Goal: Information Seeking & Learning: Learn about a topic

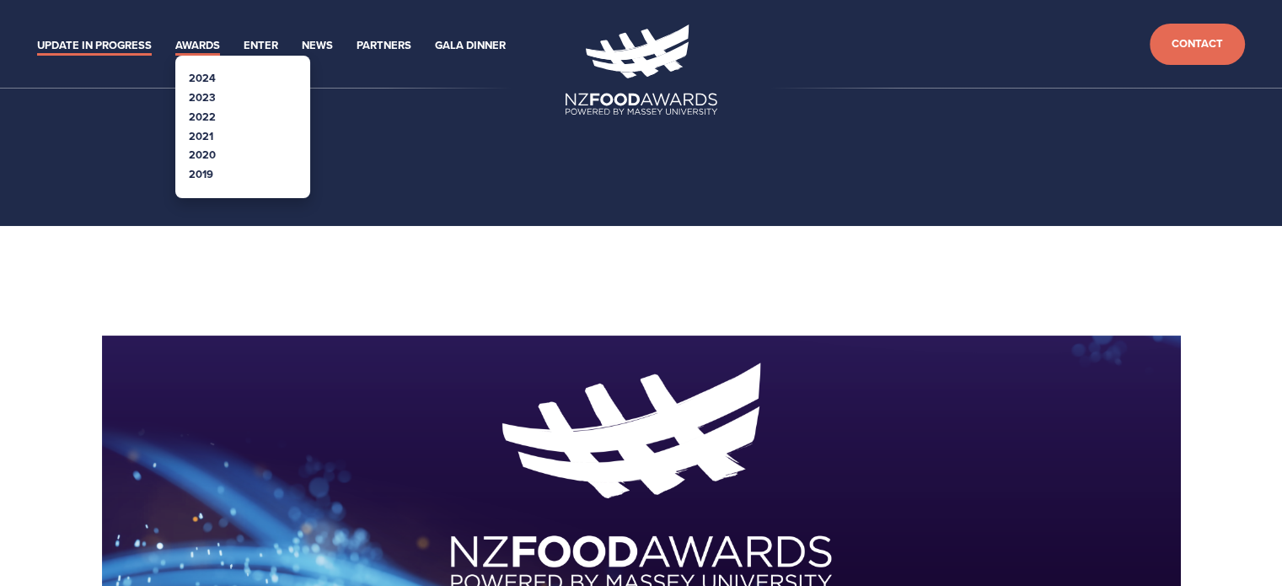
click at [212, 37] on link "Awards" at bounding box center [197, 45] width 45 height 19
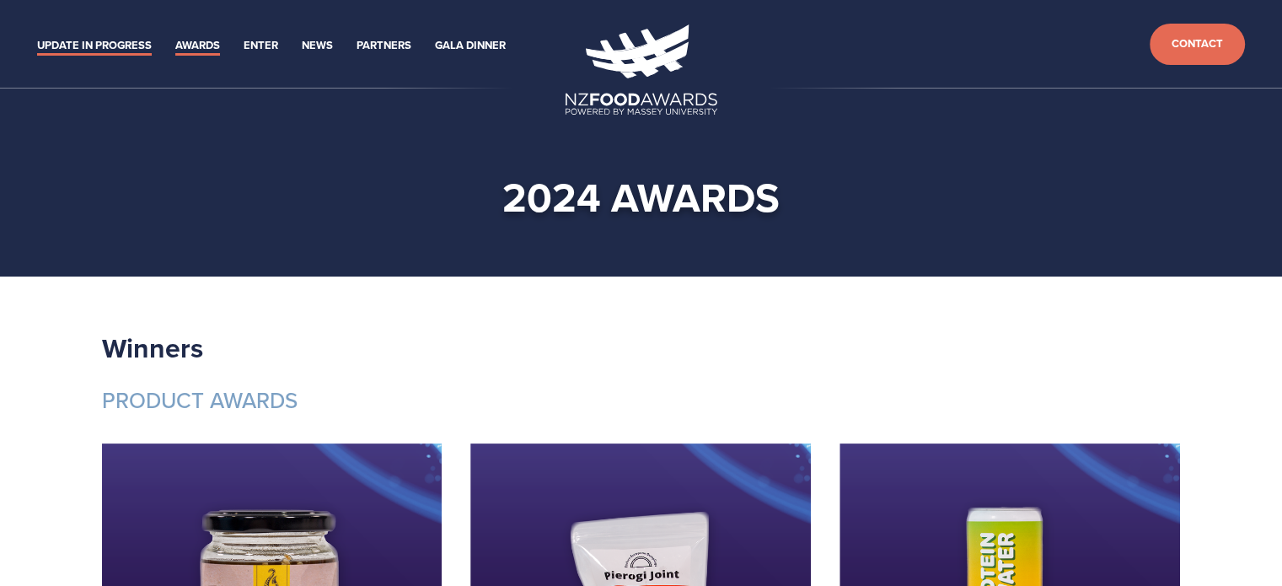
click at [84, 41] on link "Update in Progress" at bounding box center [94, 45] width 115 height 19
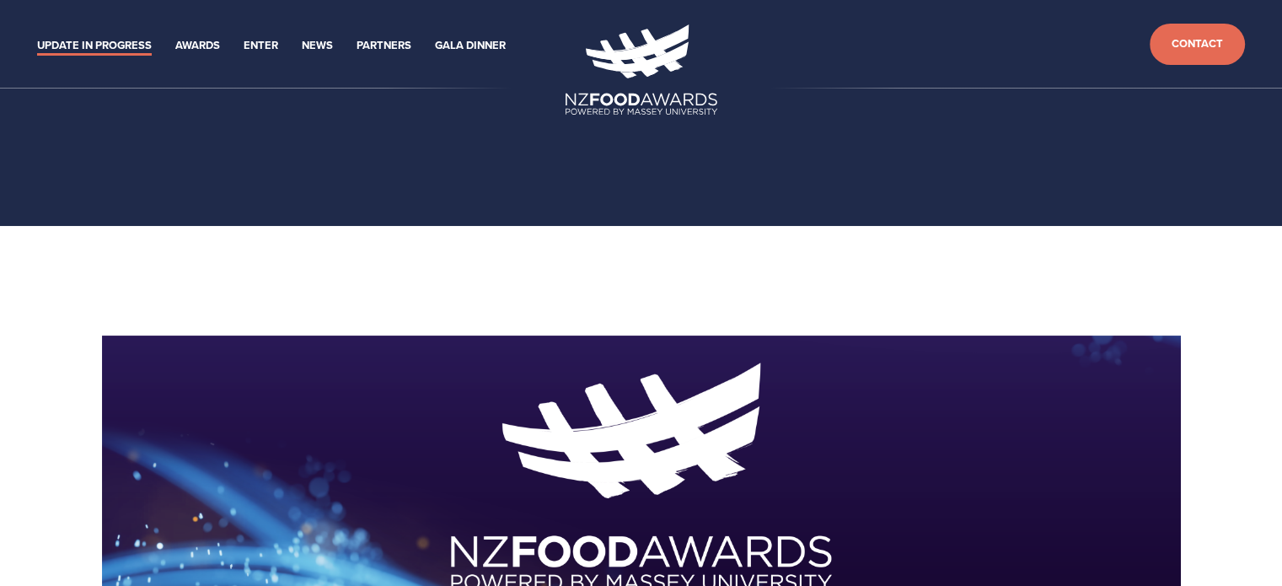
click at [89, 36] on link "Update in Progress" at bounding box center [94, 45] width 115 height 19
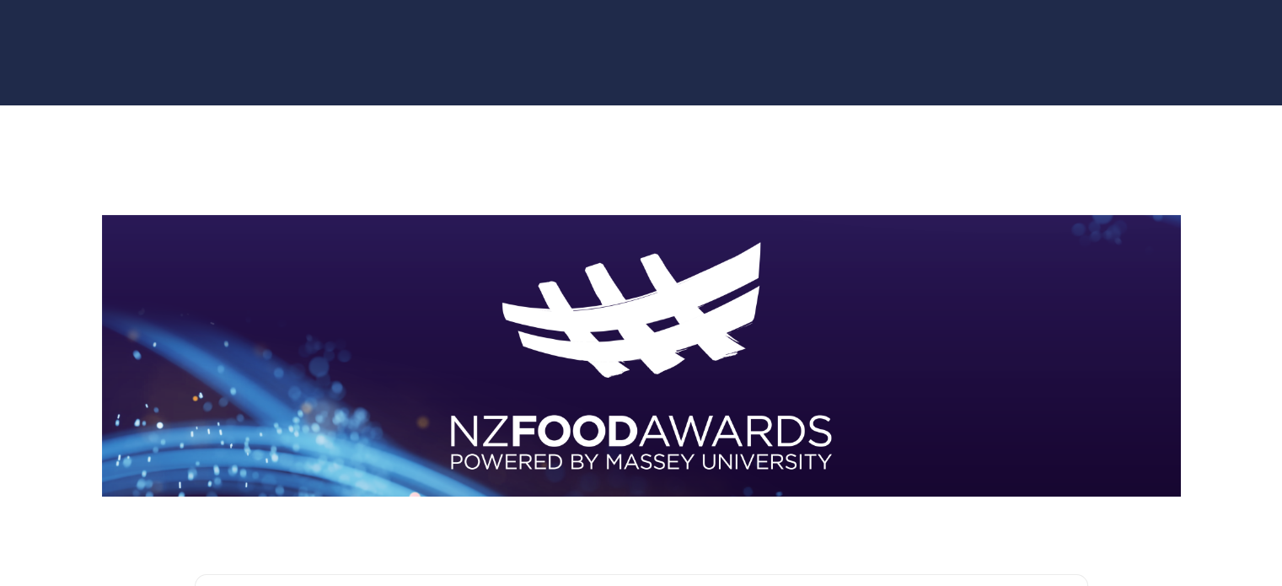
scroll to position [26, 0]
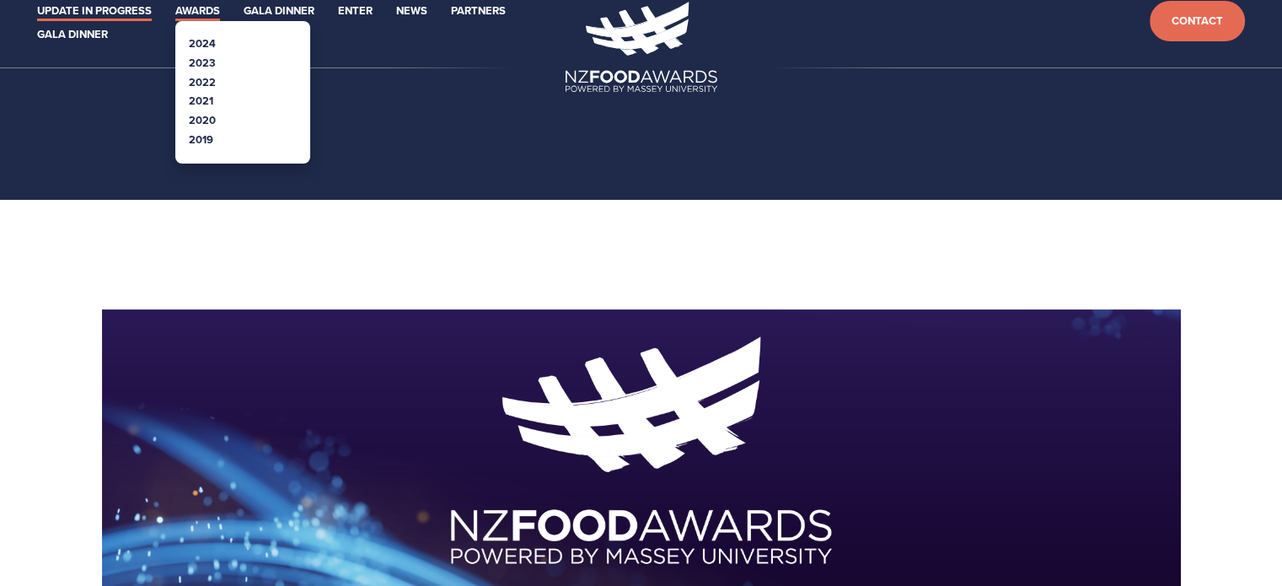
click at [179, 10] on link "Awards" at bounding box center [197, 11] width 45 height 19
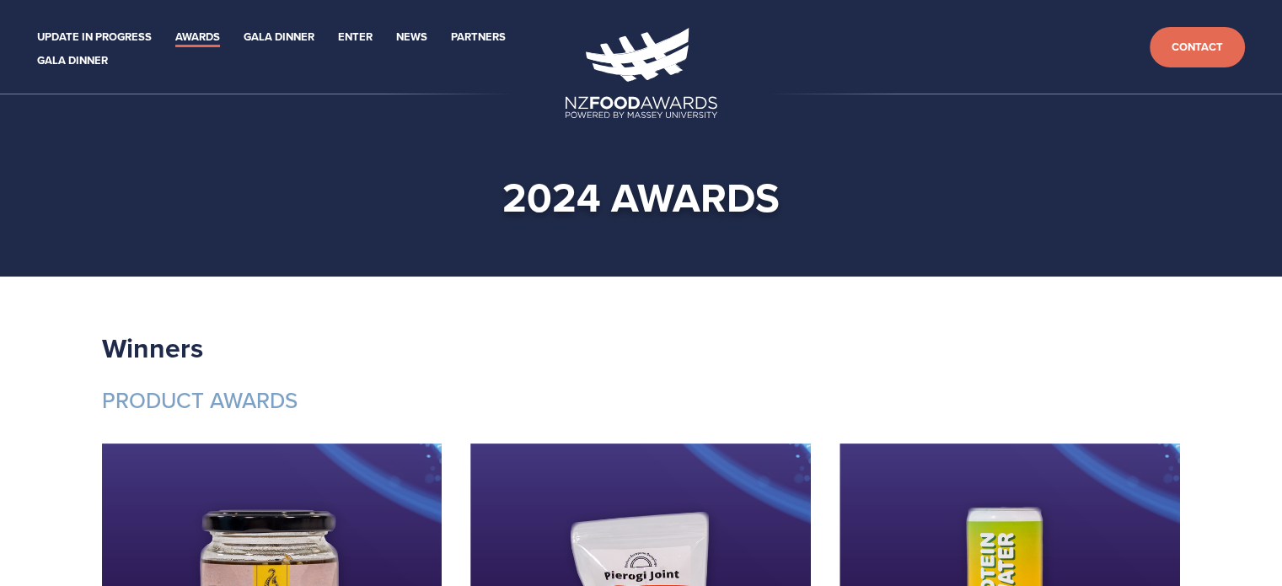
click at [111, 33] on link "Update in Progress" at bounding box center [94, 37] width 115 height 19
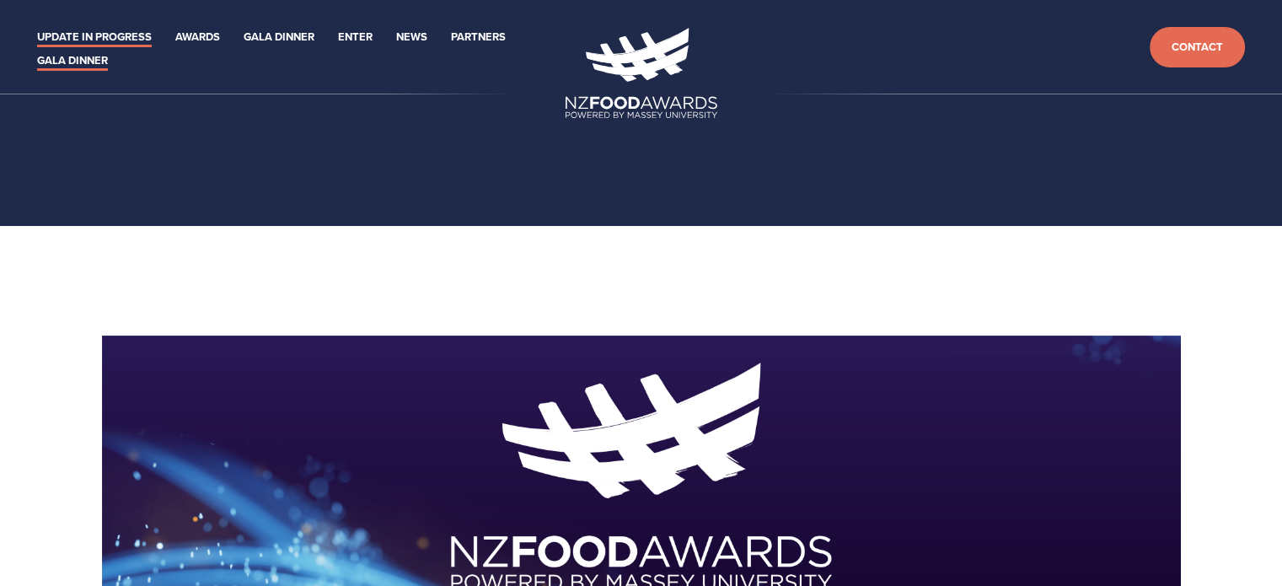
click at [79, 60] on link "Gala Dinner" at bounding box center [72, 60] width 71 height 19
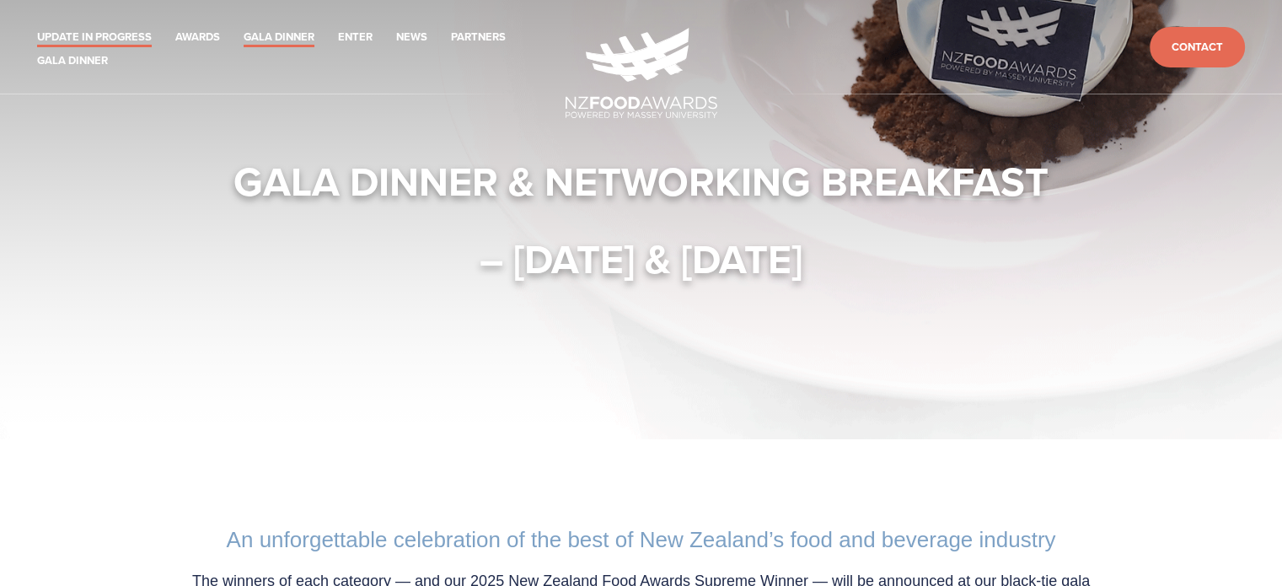
click at [130, 37] on link "Update in Progress" at bounding box center [94, 37] width 115 height 19
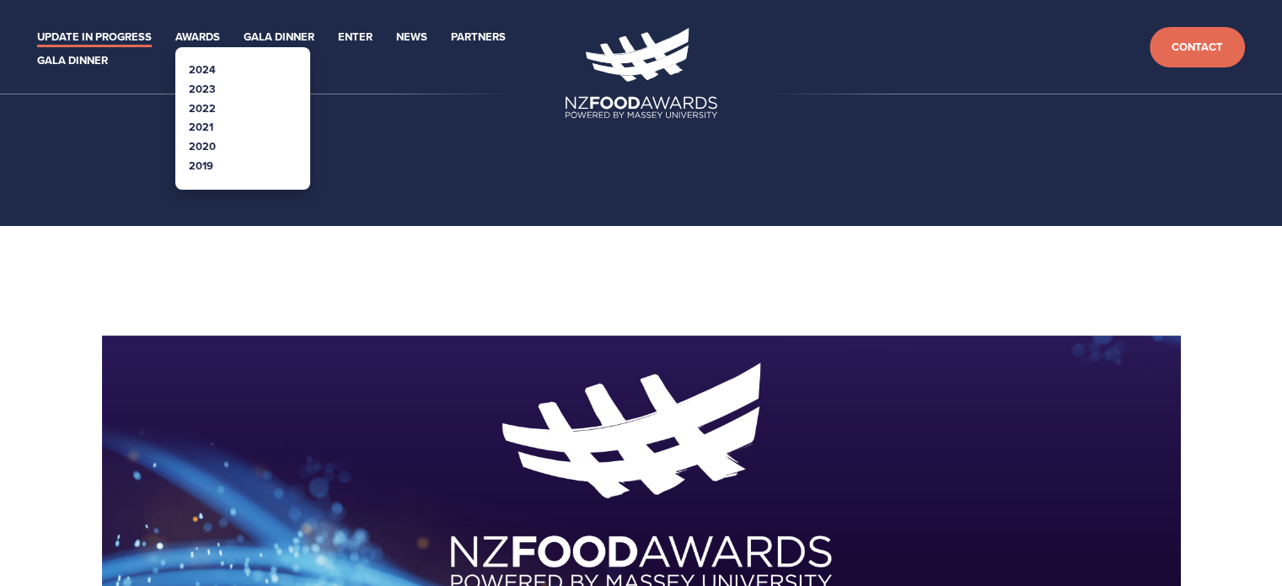
click at [208, 86] on link "2023" at bounding box center [202, 89] width 27 height 16
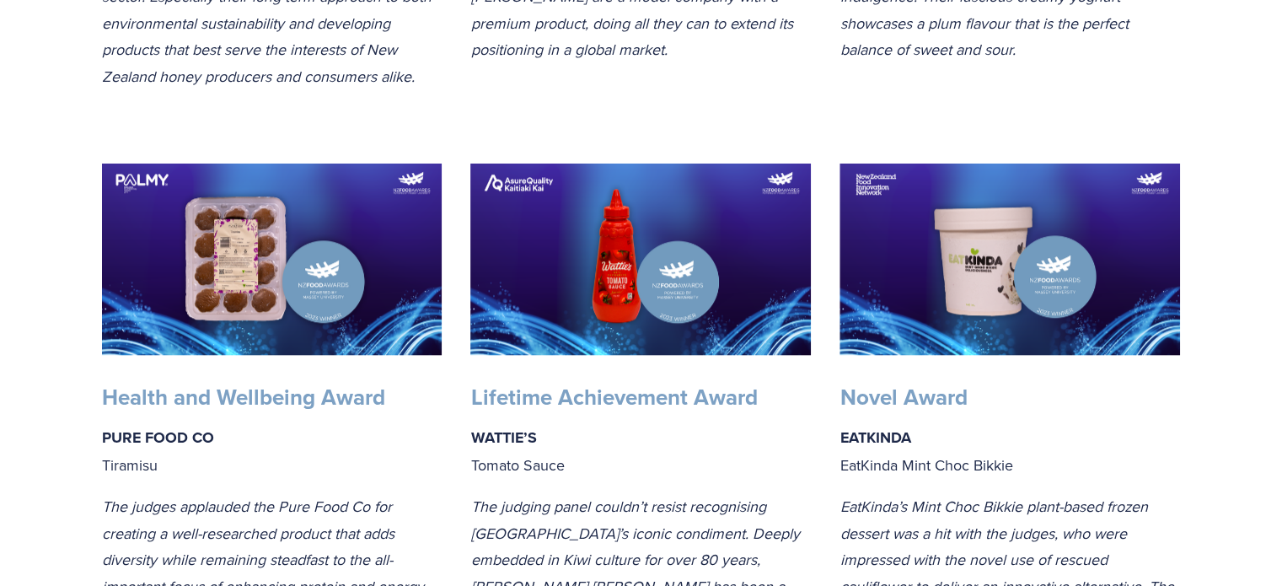
scroll to position [1540, 0]
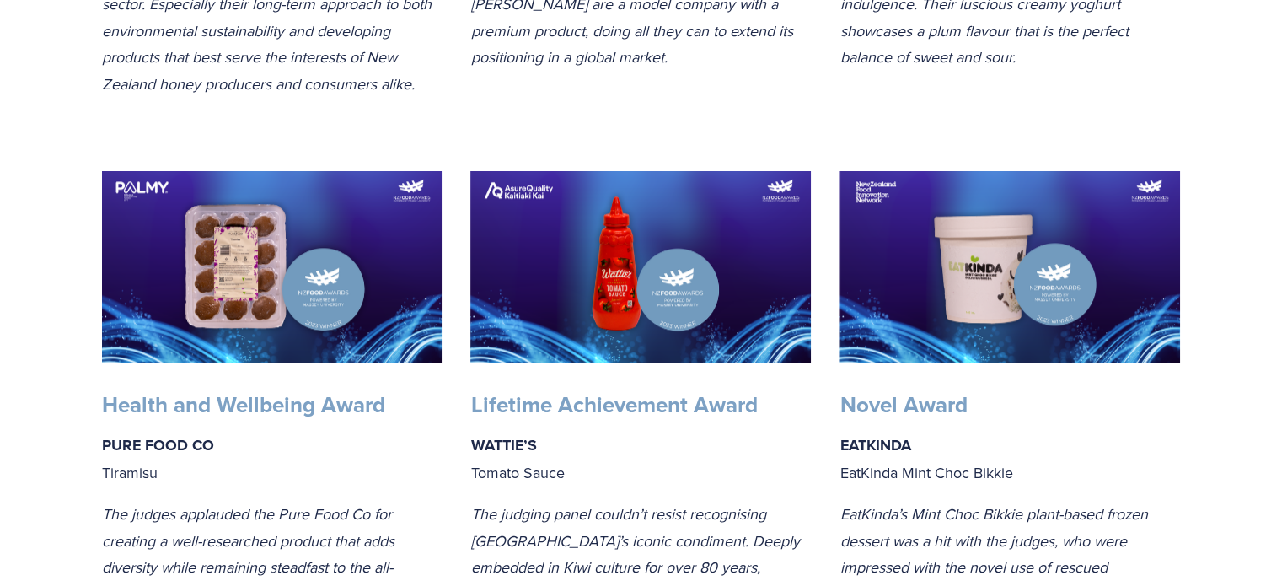
click at [664, 337] on img at bounding box center [640, 266] width 340 height 191
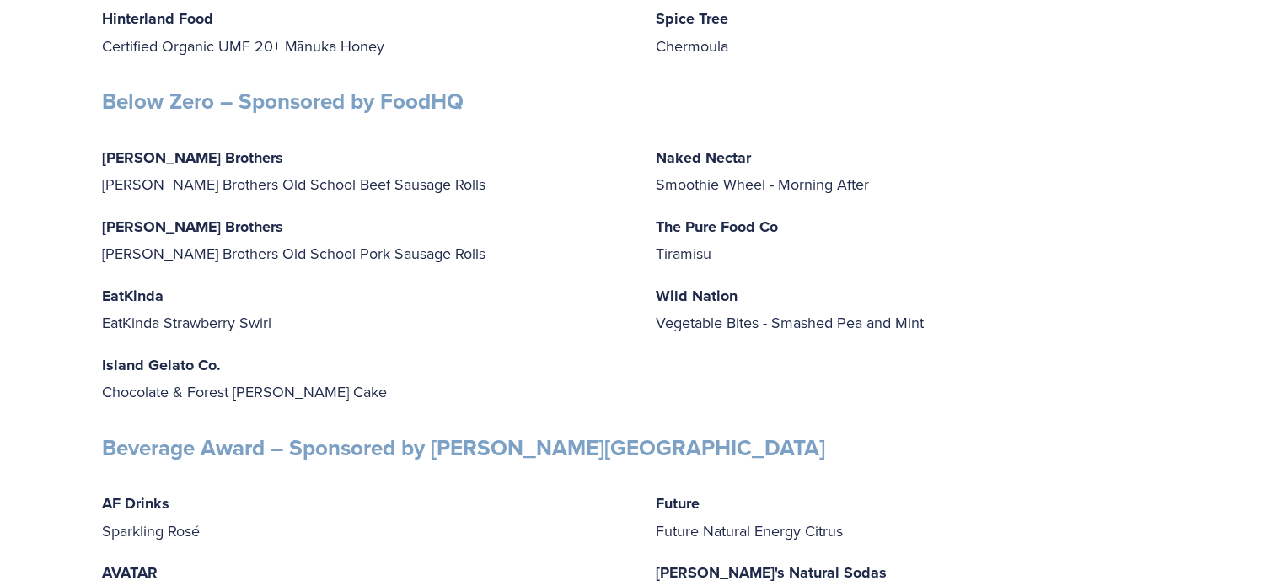
scroll to position [3459, 0]
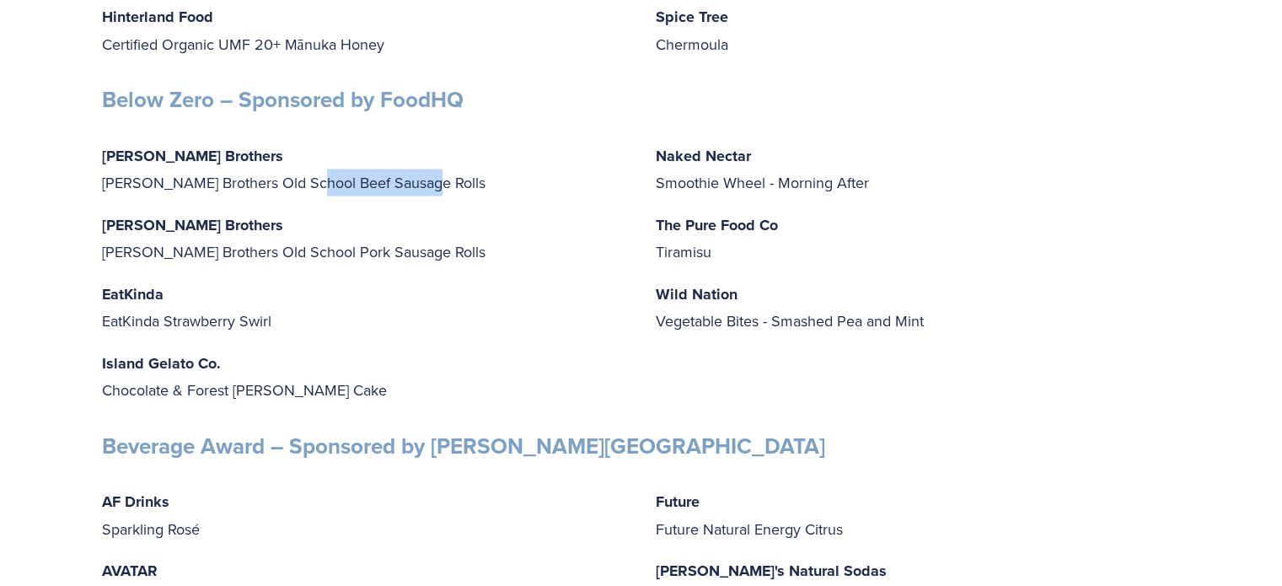
drag, startPoint x: 308, startPoint y: 214, endPoint x: 423, endPoint y: 203, distance: 115.1
click at [423, 196] on p "Beard Brothers Beard Brothers Old School Beef Sausage Rolls" at bounding box center [364, 169] width 525 height 54
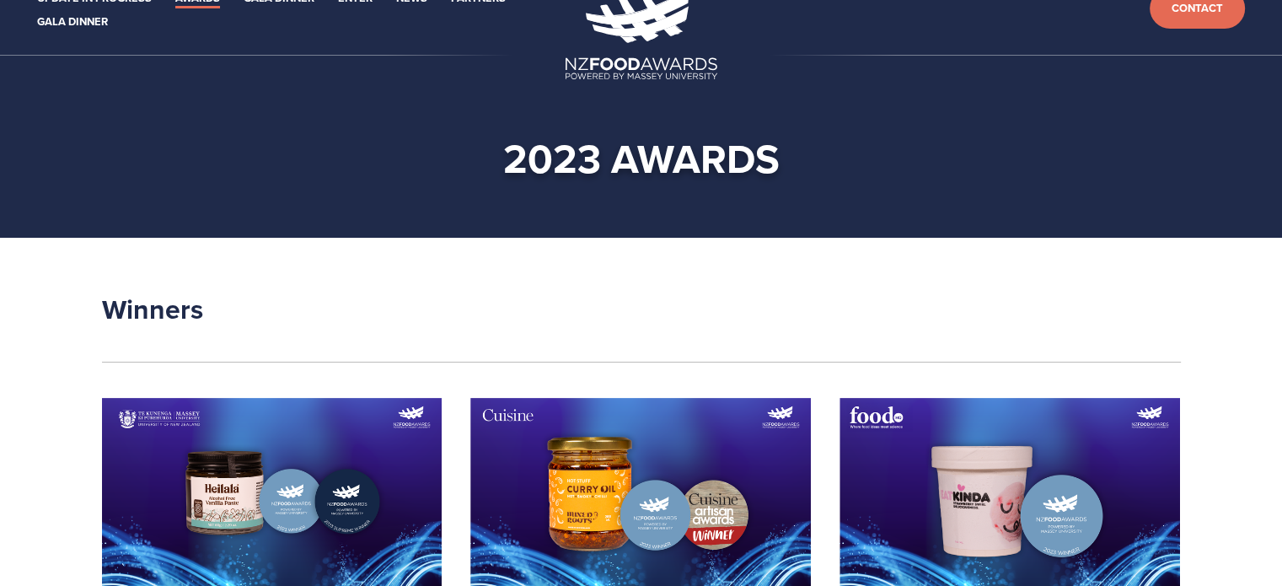
scroll to position [0, 0]
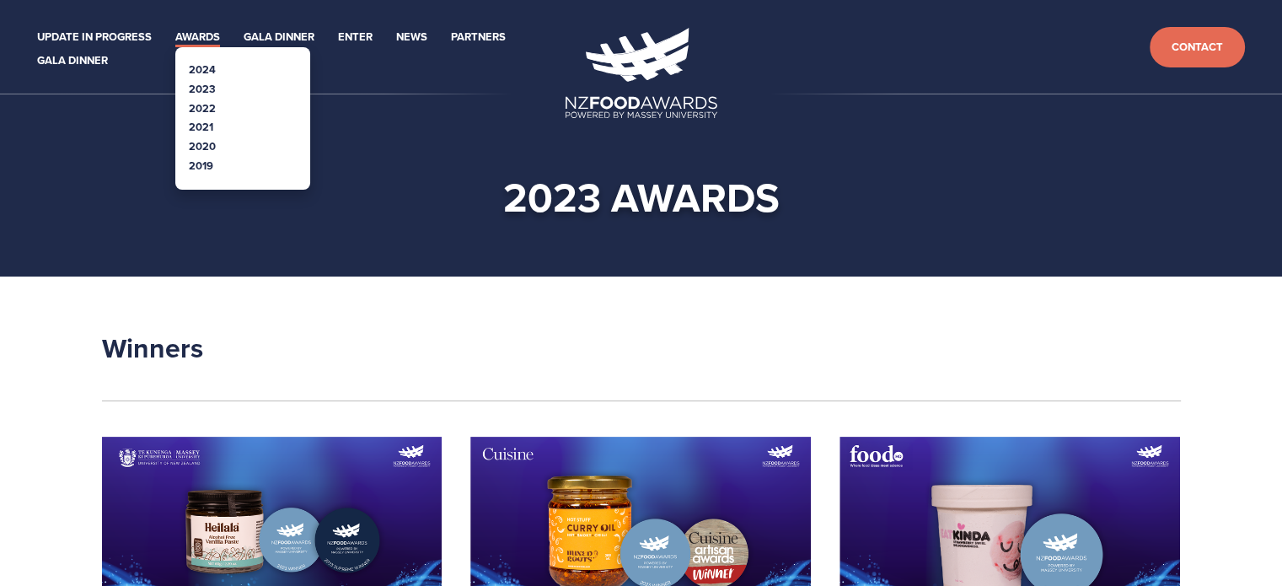
click at [190, 112] on link "2022" at bounding box center [202, 108] width 27 height 16
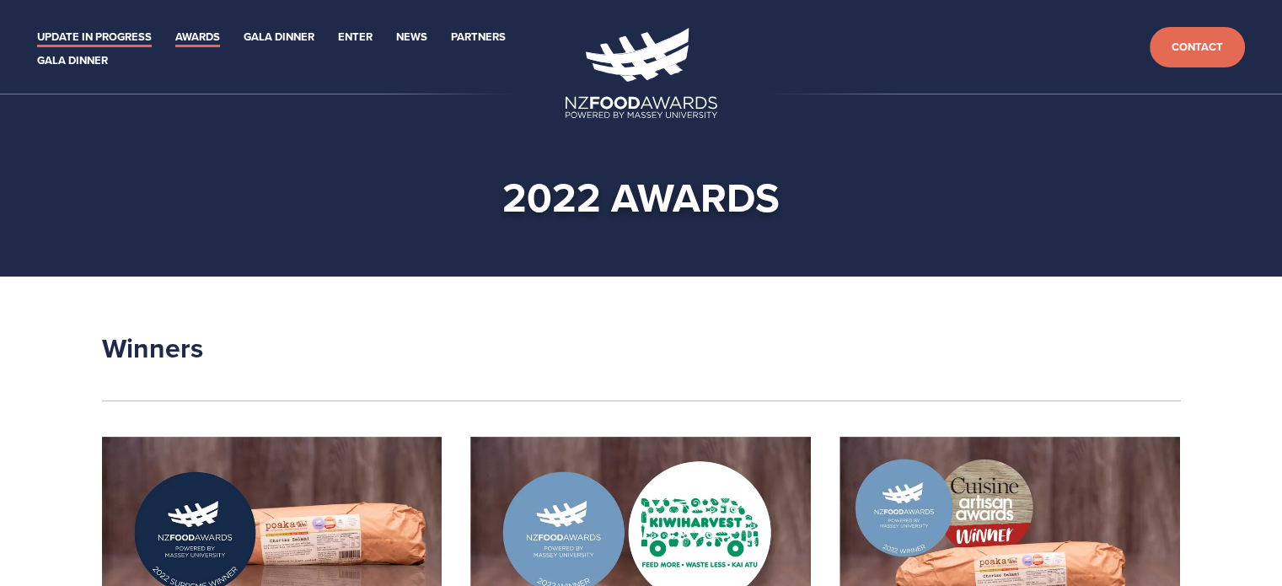
click at [91, 35] on link "Update in Progress" at bounding box center [94, 37] width 115 height 19
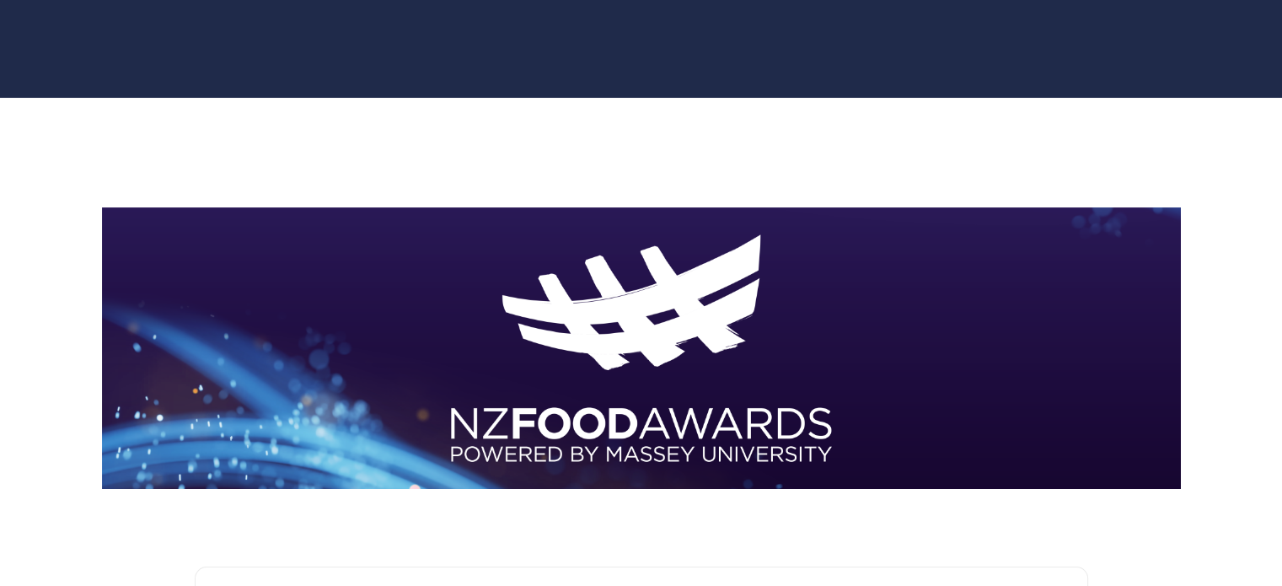
scroll to position [253, 0]
